Goal: Information Seeking & Learning: Find contact information

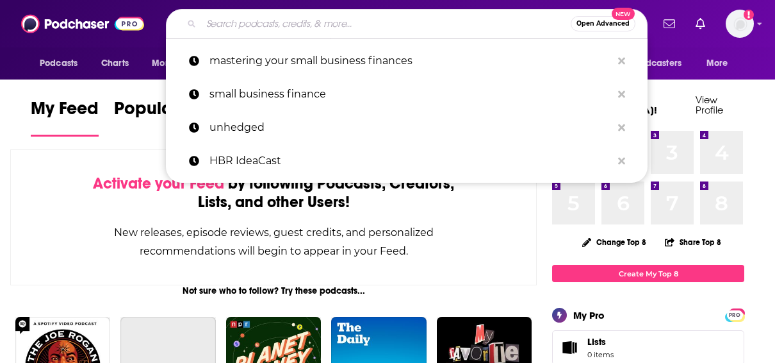
click at [379, 31] on input "Search podcasts, credits, & more..." at bounding box center [386, 23] width 370 height 21
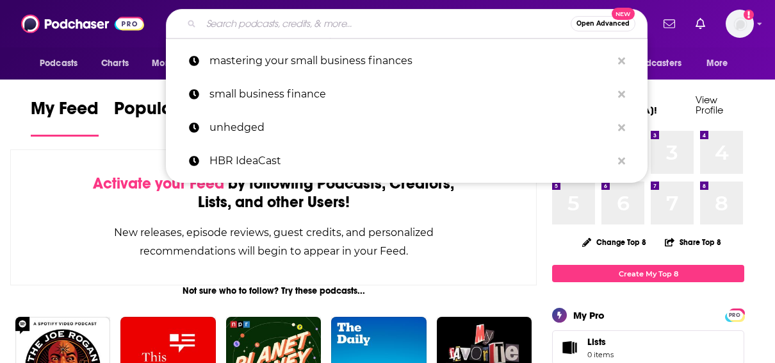
paste input "[URL][DOMAIN_NAME]"
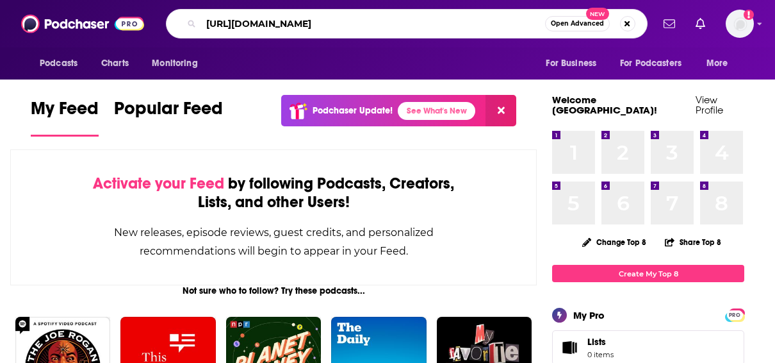
type input "[URL][DOMAIN_NAME]"
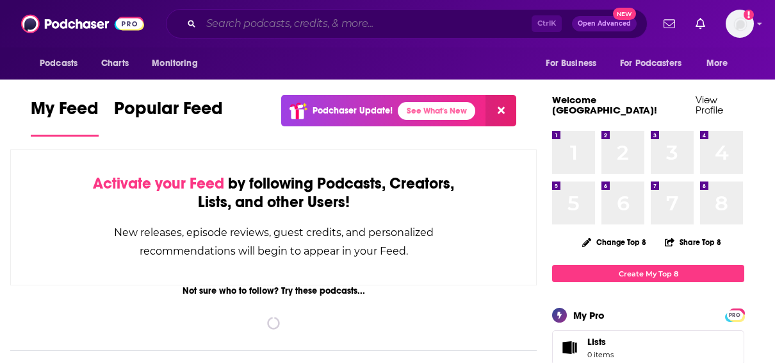
click at [258, 18] on input "Search podcasts, credits, & more..." at bounding box center [366, 23] width 331 height 21
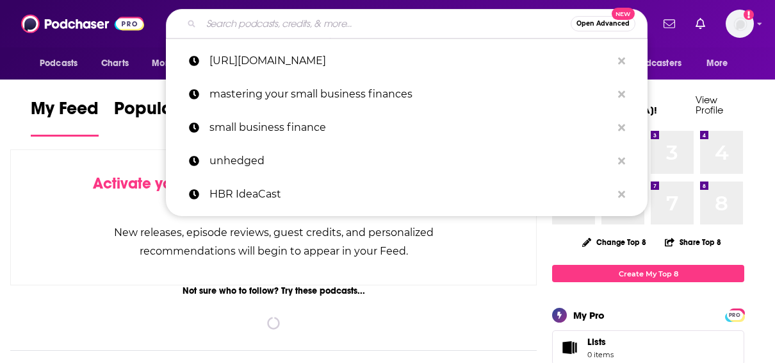
paste input "To the Point Cybersecurity"
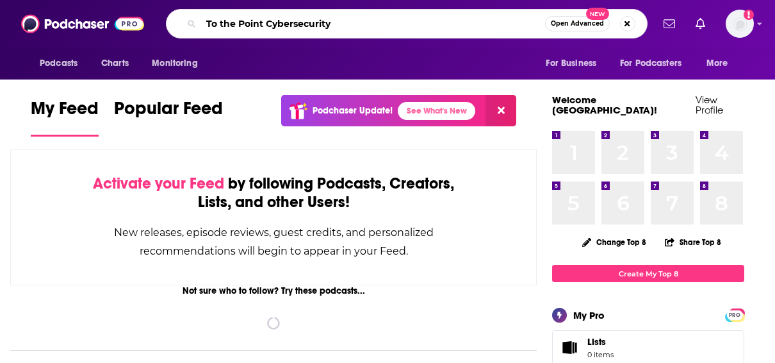
type input "To the Point Cybersecurity"
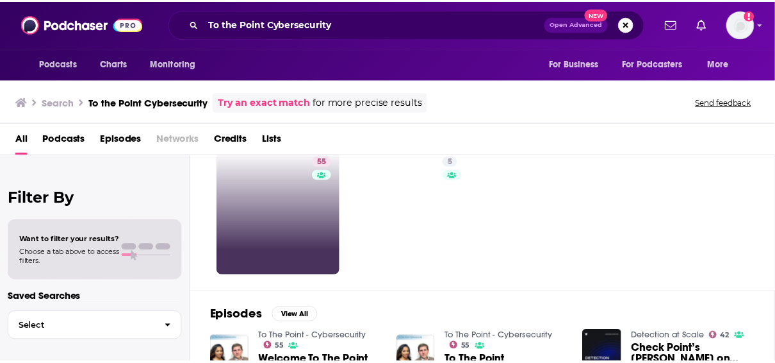
scroll to position [37, 0]
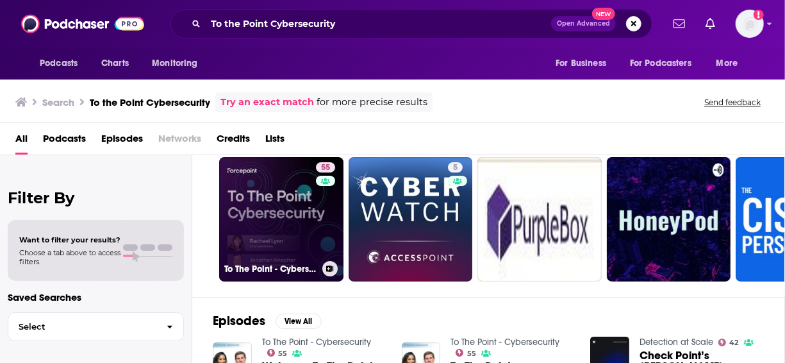
click at [261, 195] on link "55 To The Point - Cybersecurity" at bounding box center [281, 219] width 124 height 124
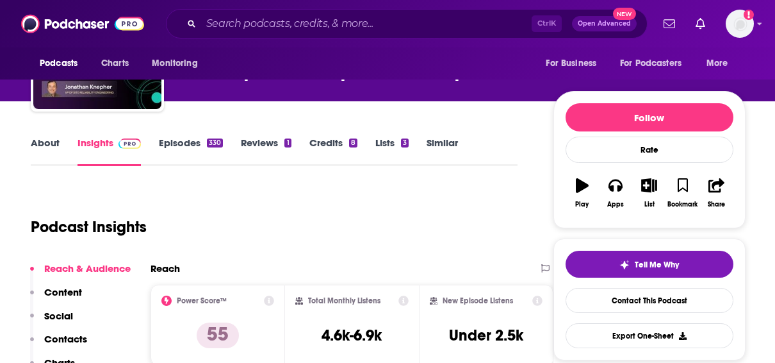
scroll to position [107, 0]
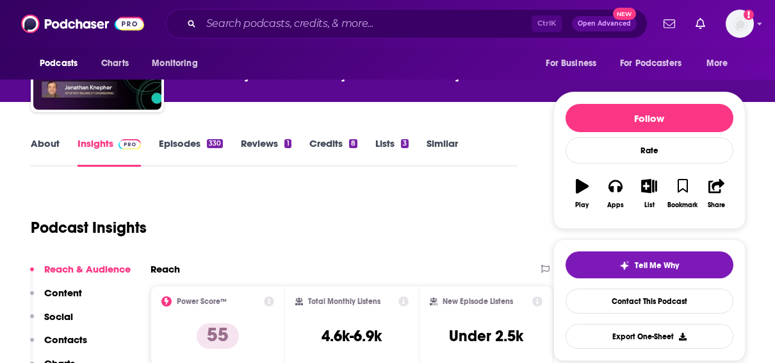
click at [47, 138] on link "About" at bounding box center [45, 151] width 29 height 29
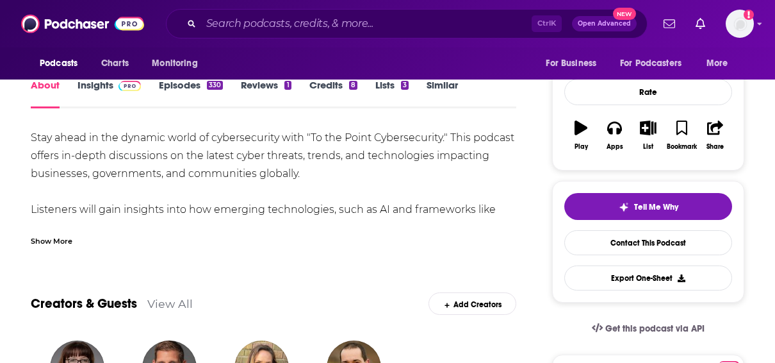
scroll to position [145, 0]
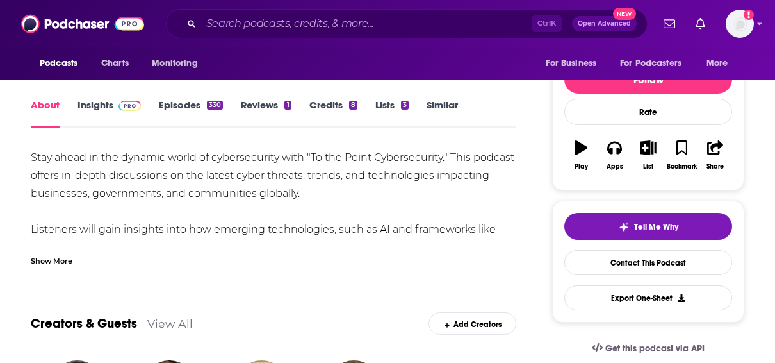
click at [38, 261] on div "Show More" at bounding box center [52, 260] width 42 height 12
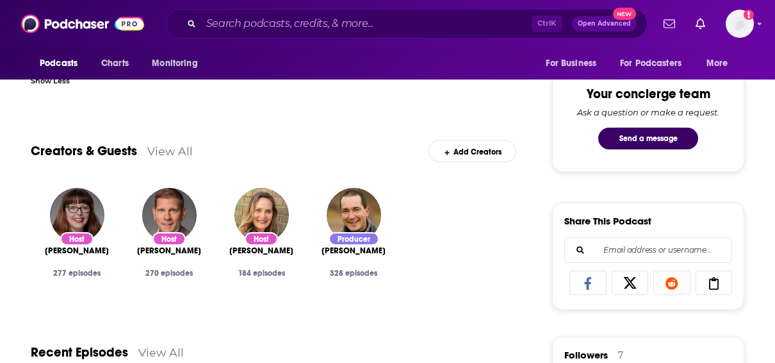
scroll to position [615, 0]
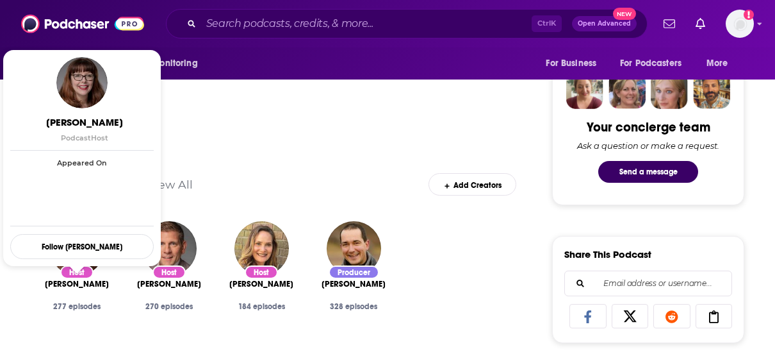
click at [76, 284] on span "Rachael Lyon" at bounding box center [77, 284] width 64 height 10
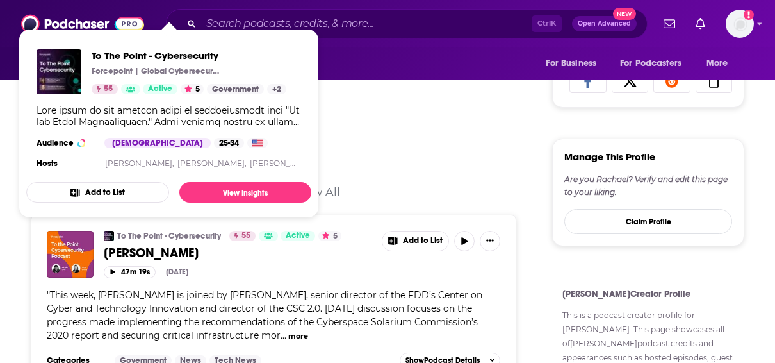
scroll to position [559, 0]
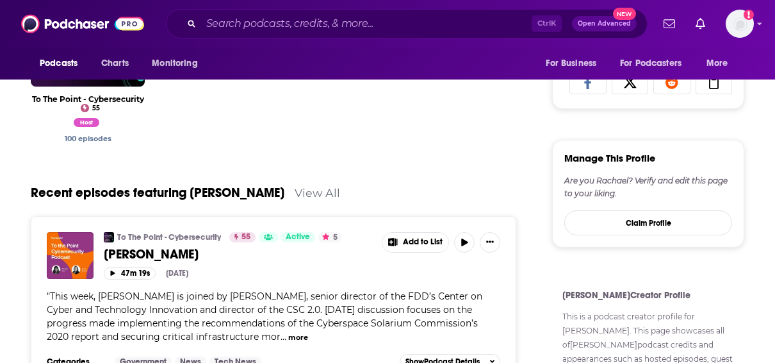
click at [495, 191] on div "Recent episodes featuring Rachael Lyon View All" at bounding box center [274, 185] width 486 height 62
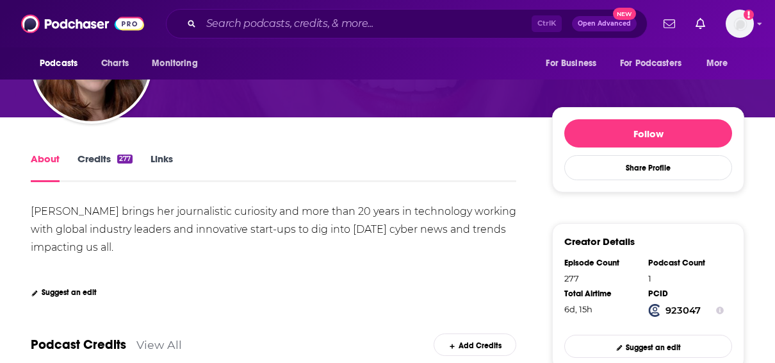
scroll to position [160, 0]
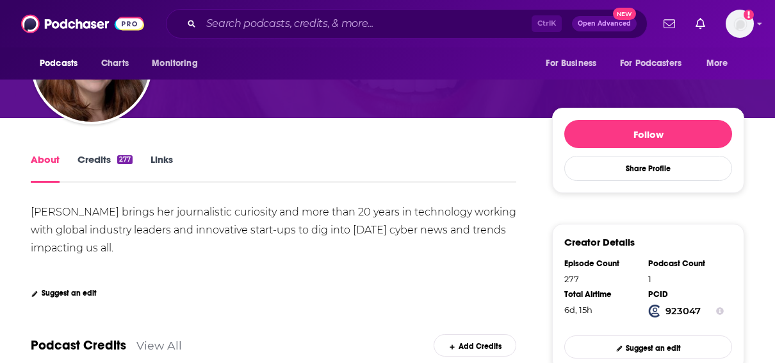
click at [81, 155] on link "Credits 277" at bounding box center [105, 167] width 55 height 29
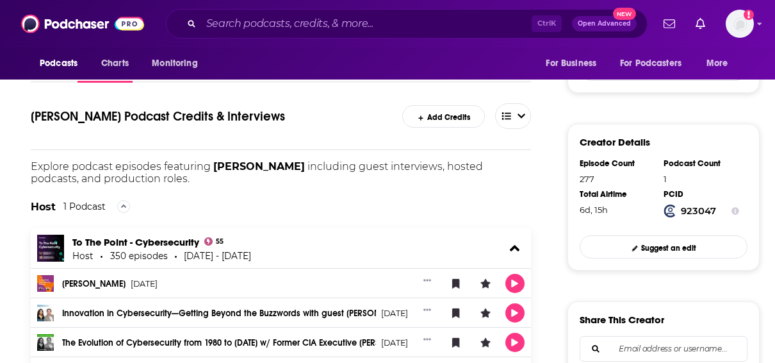
scroll to position [236, 0]
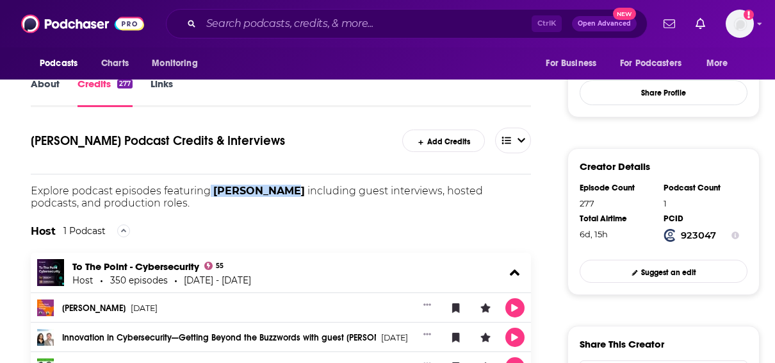
drag, startPoint x: 207, startPoint y: 184, endPoint x: 282, endPoint y: 191, distance: 75.3
click at [282, 191] on p "Explore podcast episodes featuring Rachael Lyon including guest interviews, hos…" at bounding box center [281, 197] width 500 height 24
copy p "Rachael Lyon"
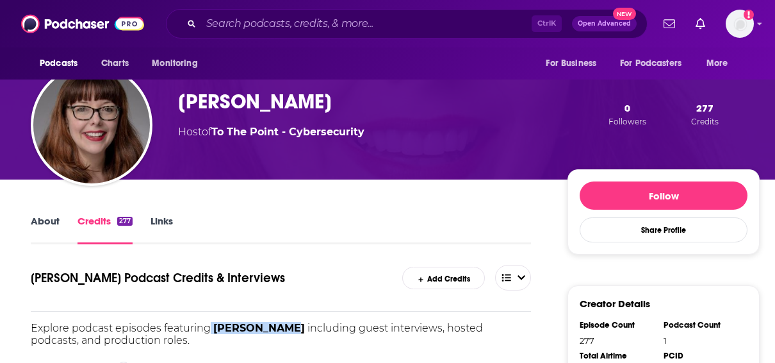
scroll to position [109, 0]
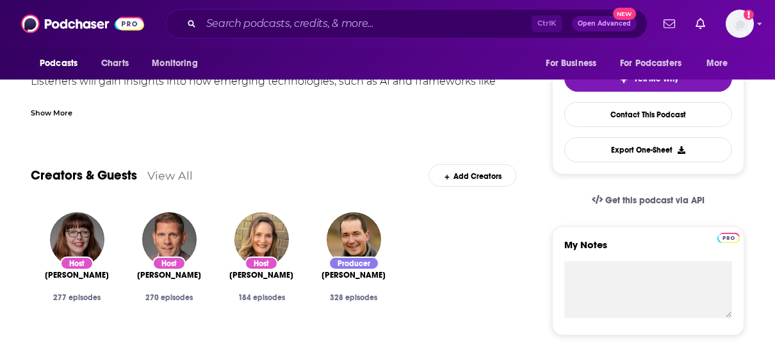
scroll to position [241, 0]
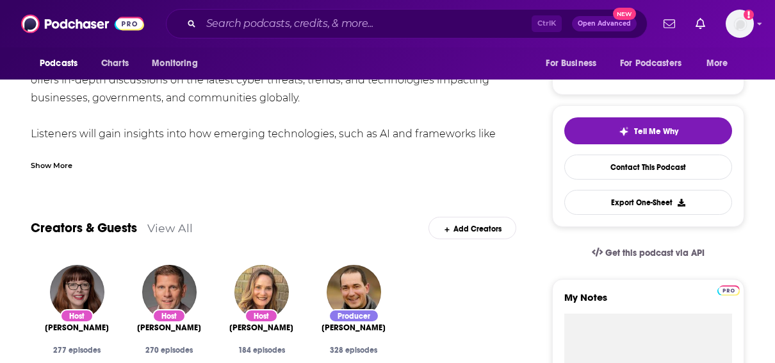
click at [183, 226] on link "View All" at bounding box center [169, 227] width 45 height 13
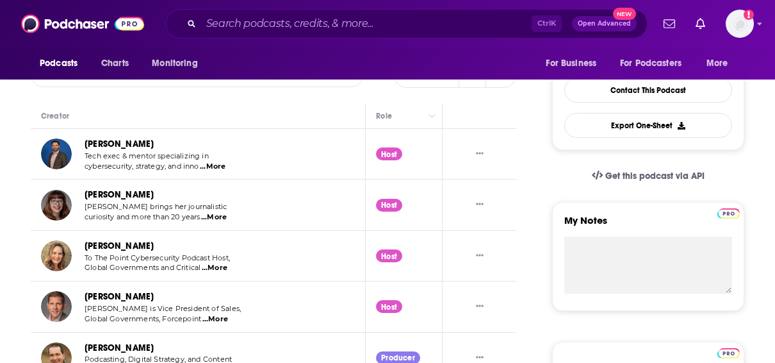
scroll to position [318, 0]
click at [479, 145] on div at bounding box center [479, 152] width 53 height 29
click at [481, 151] on icon "Show More Button" at bounding box center [480, 153] width 8 height 8
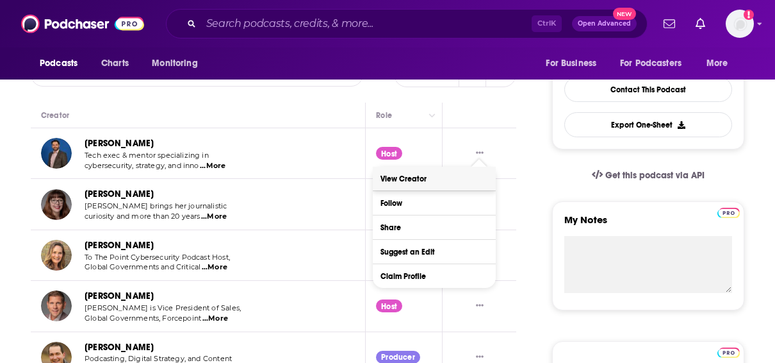
click at [443, 176] on link "View Creator" at bounding box center [434, 179] width 123 height 24
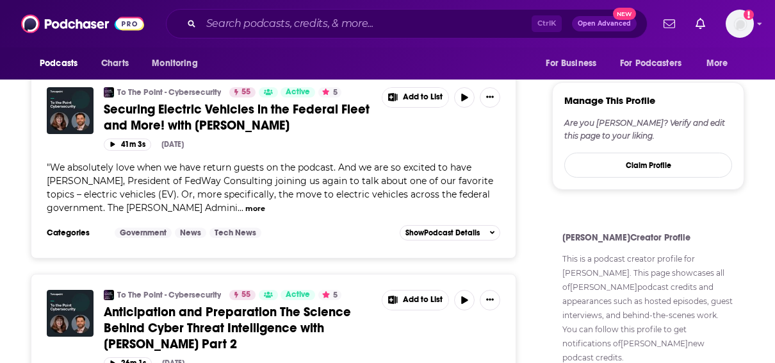
scroll to position [669, 0]
click at [459, 230] on span "Show Podcast Details" at bounding box center [443, 231] width 74 height 9
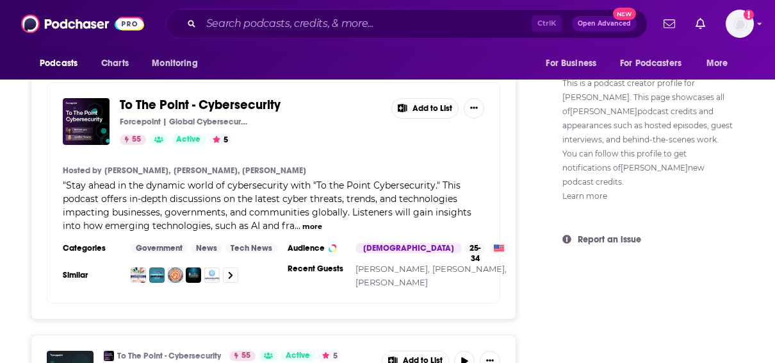
scroll to position [848, 0]
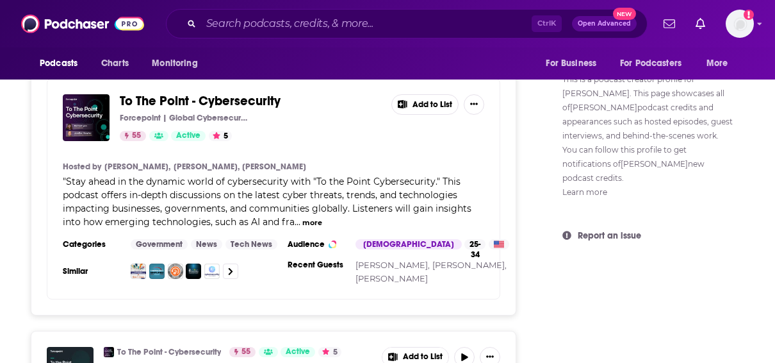
click at [312, 265] on h3 "Recent Guests" at bounding box center [317, 264] width 58 height 10
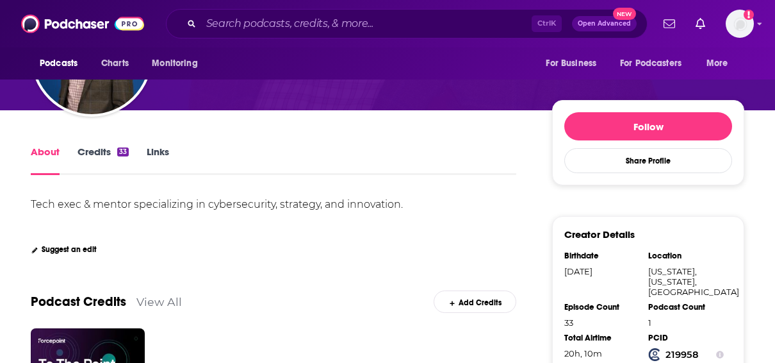
scroll to position [174, 0]
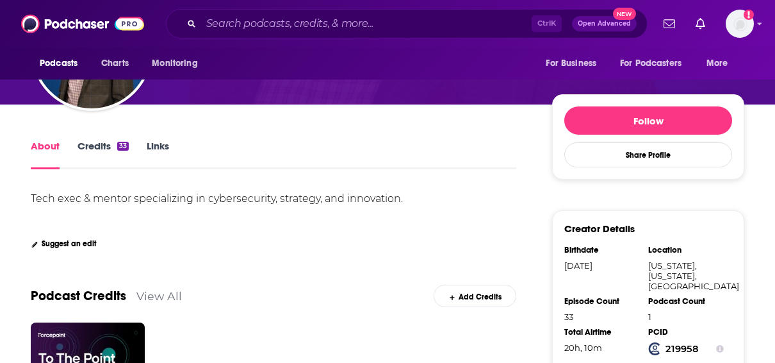
click at [83, 151] on link "Credits 33" at bounding box center [103, 154] width 51 height 29
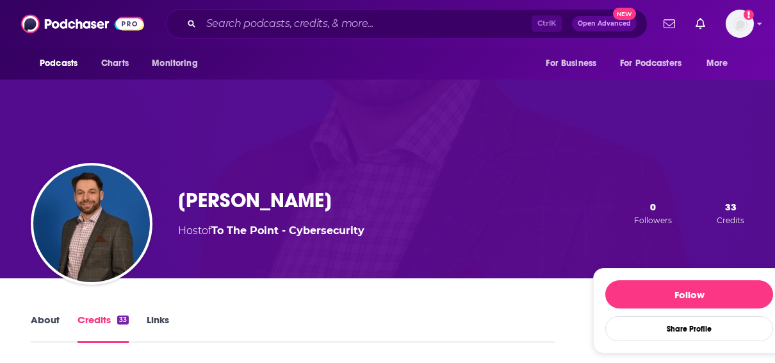
click at [53, 333] on link "About" at bounding box center [45, 327] width 29 height 29
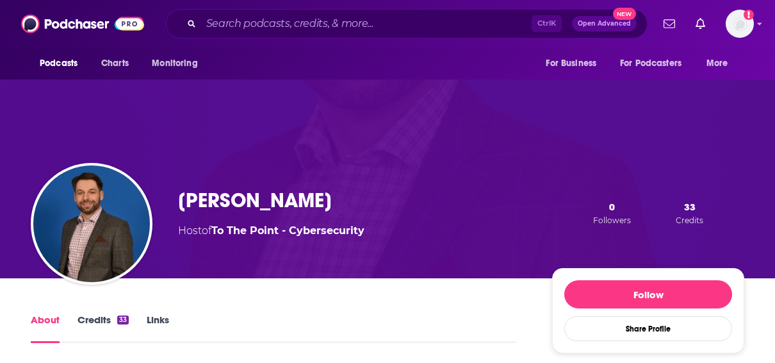
drag, startPoint x: 335, startPoint y: 193, endPoint x: 181, endPoint y: 200, distance: 153.9
click at [181, 200] on div "Petko Stoyanov" at bounding box center [271, 200] width 186 height 25
copy h1 "Petko Stoyanov"
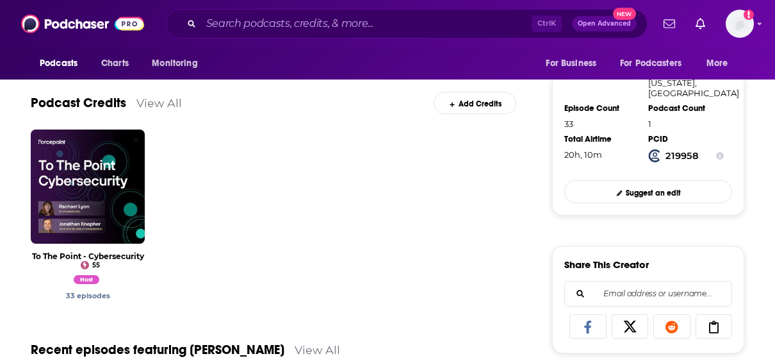
scroll to position [349, 0]
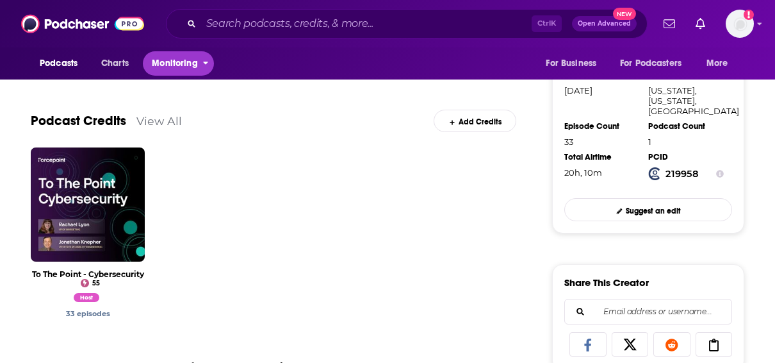
click at [167, 64] on span "Monitoring" at bounding box center [174, 63] width 45 height 18
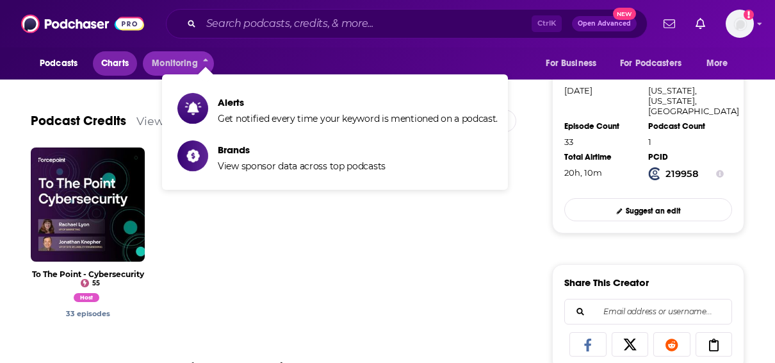
click at [117, 60] on span "Charts" at bounding box center [115, 63] width 28 height 18
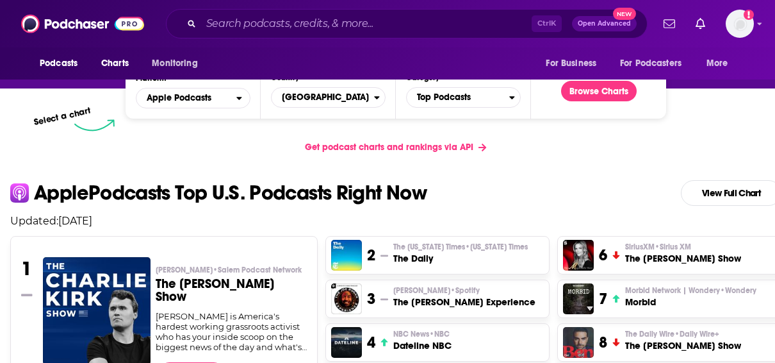
scroll to position [206, 0]
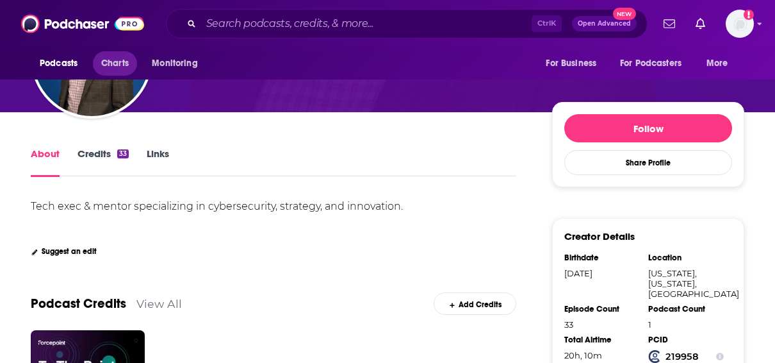
scroll to position [167, 0]
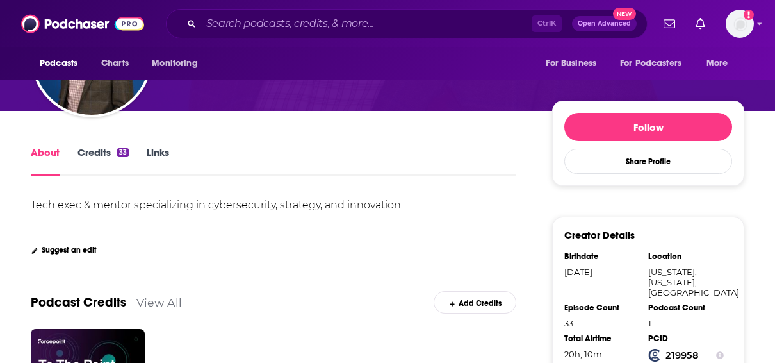
click at [88, 166] on link "Credits 33" at bounding box center [103, 160] width 51 height 29
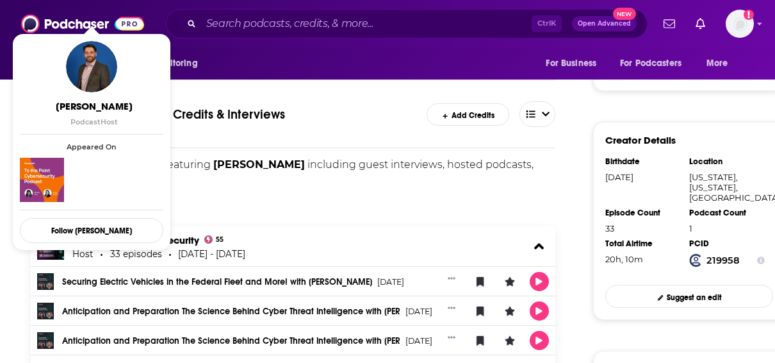
scroll to position [267, 0]
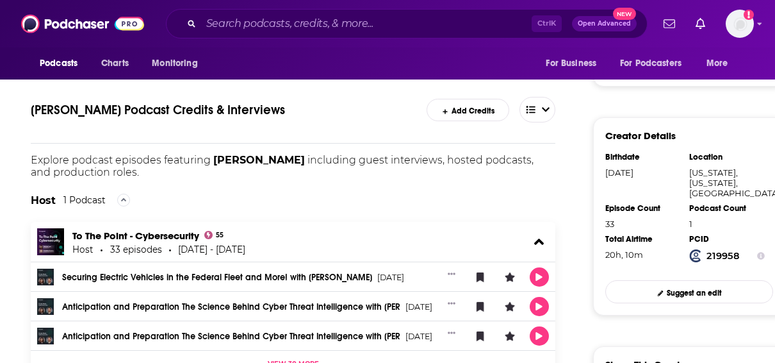
click at [256, 176] on p "Explore podcast episodes featuring Petko Stoyanov including guest interviews, h…" at bounding box center [293, 166] width 525 height 24
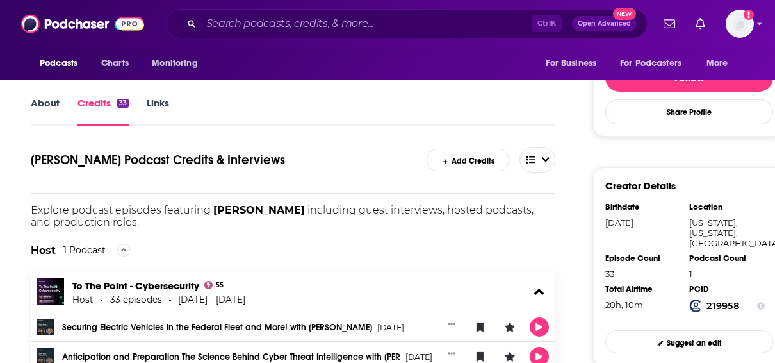
scroll to position [167, 0]
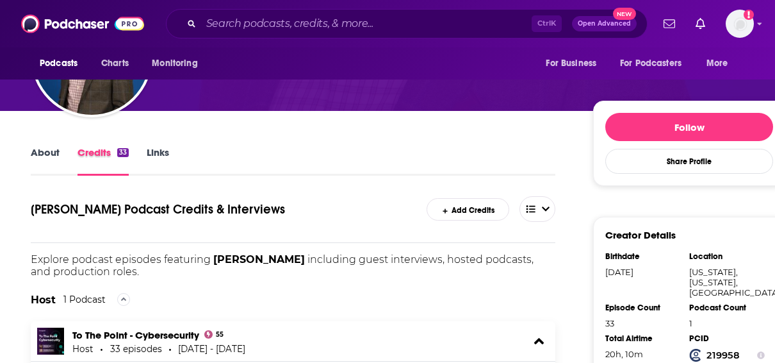
click at [142, 153] on div "Credits 33" at bounding box center [112, 160] width 69 height 29
click at [147, 153] on link "Links" at bounding box center [158, 160] width 22 height 29
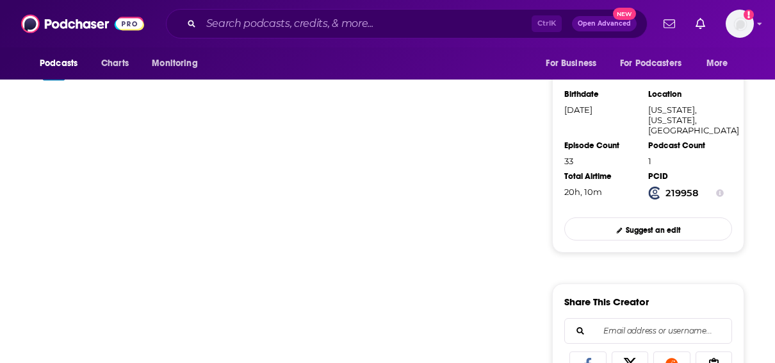
scroll to position [516, 0]
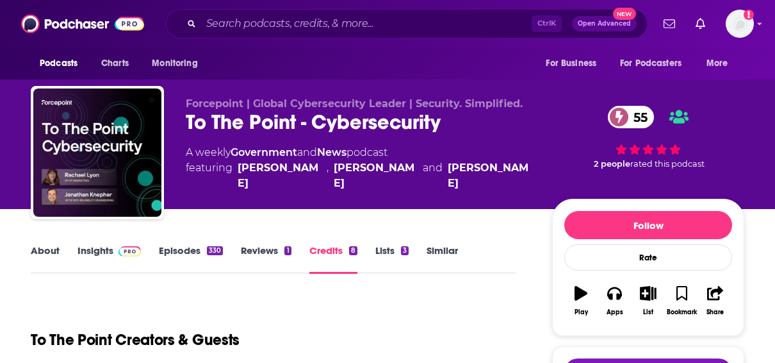
click at [254, 249] on link "Reviews 1" at bounding box center [266, 258] width 50 height 29
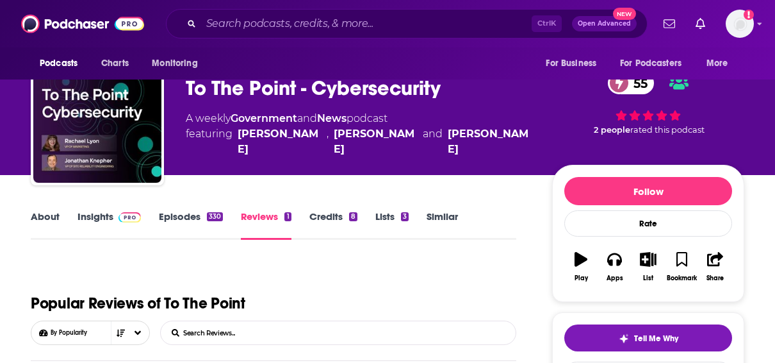
scroll to position [31, 0]
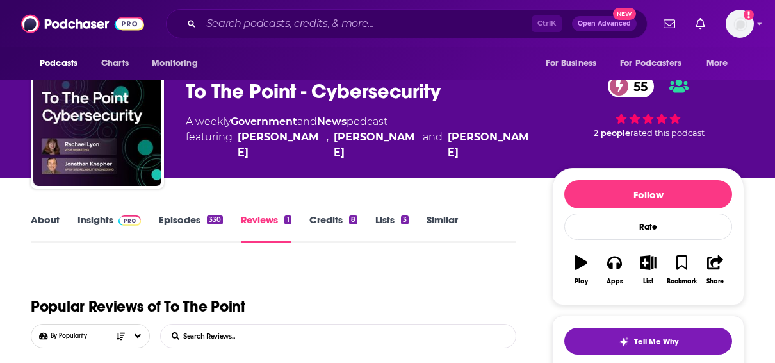
click at [44, 223] on link "About" at bounding box center [45, 227] width 29 height 29
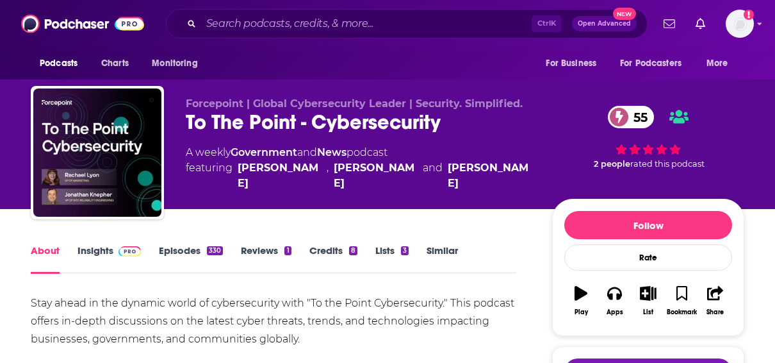
click at [115, 256] on span at bounding box center [127, 250] width 28 height 12
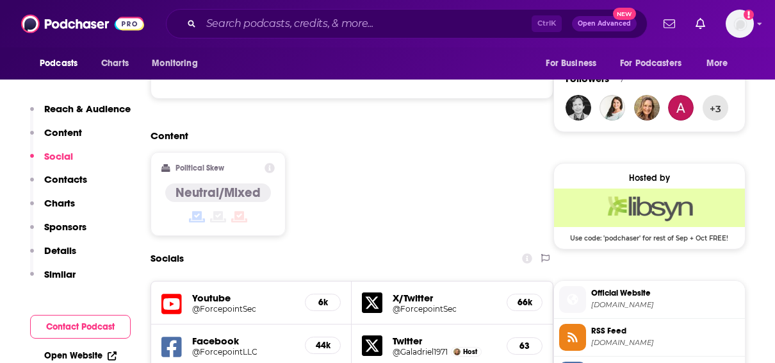
scroll to position [1044, 0]
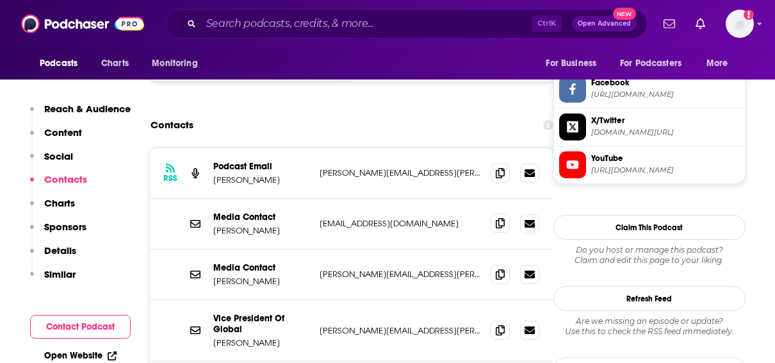
scroll to position [1211, 0]
click at [549, 249] on div "Media Contact Nguyen Liem liem.nguyen@forcepoint.com liem.nguyen@forcepoint.com" at bounding box center [352, 274] width 403 height 51
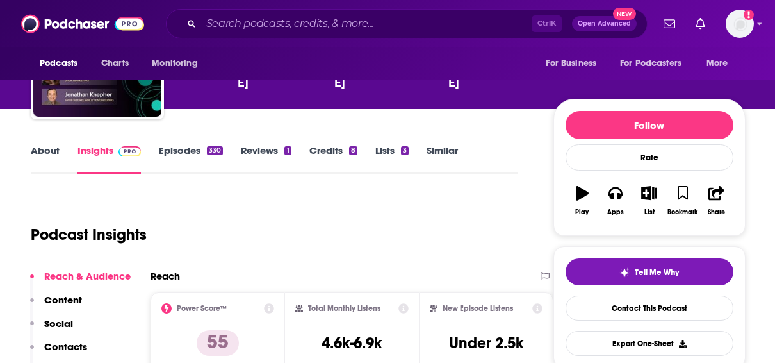
scroll to position [97, 0]
